Goal: Browse casually: Explore the website without a specific task or goal

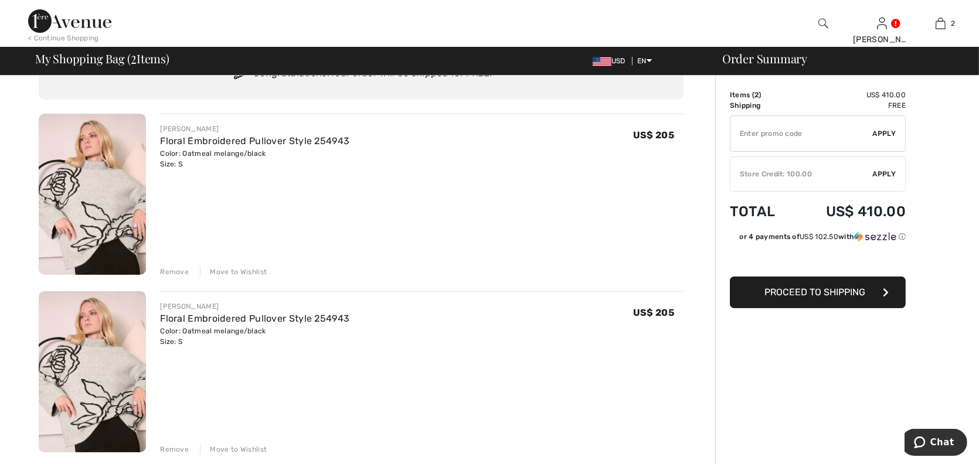
scroll to position [59, 0]
click at [173, 274] on div "Remove" at bounding box center [174, 271] width 29 height 11
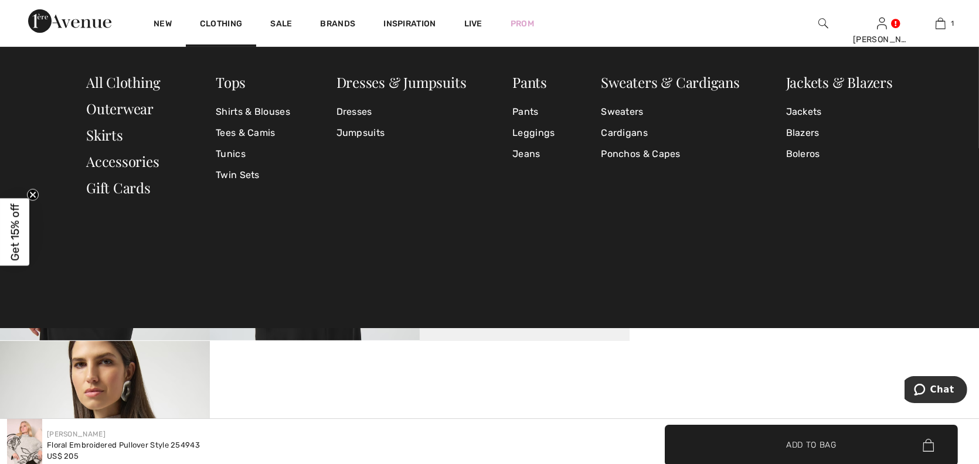
scroll to position [528, 0]
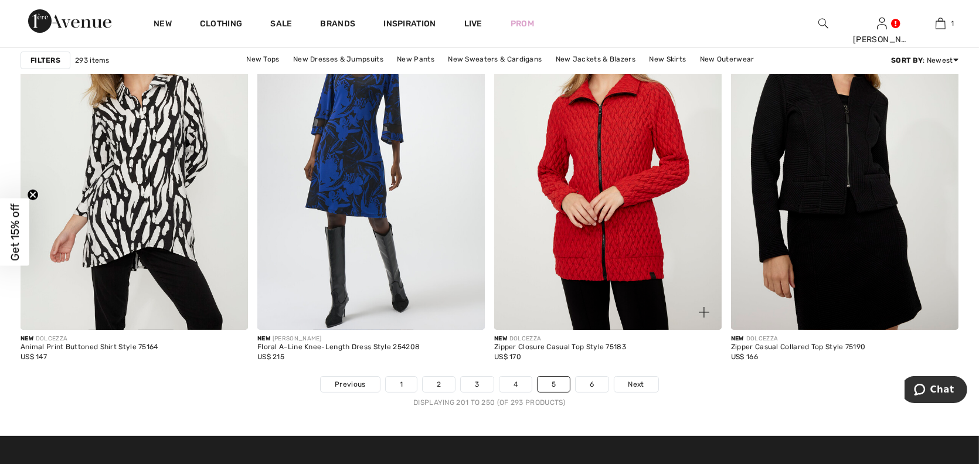
scroll to position [5982, 0]
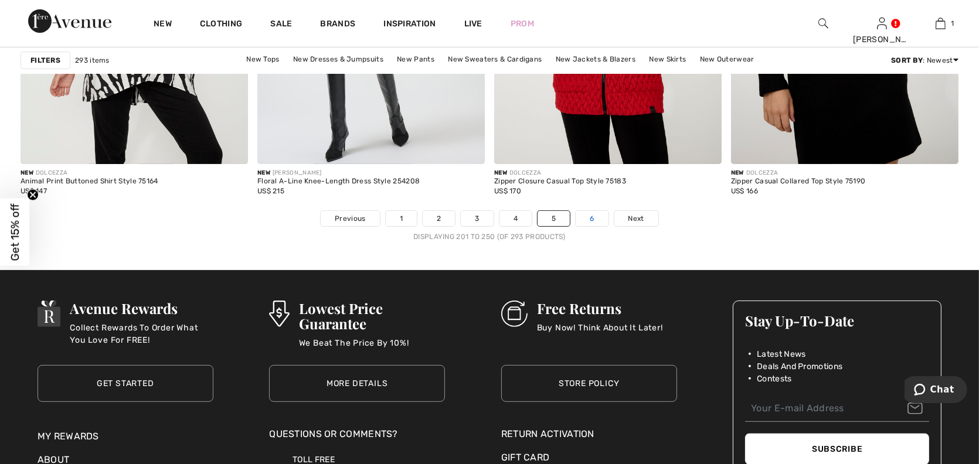
click at [589, 221] on link "6" at bounding box center [592, 218] width 32 height 15
